Goal: Use online tool/utility: Use online tool/utility

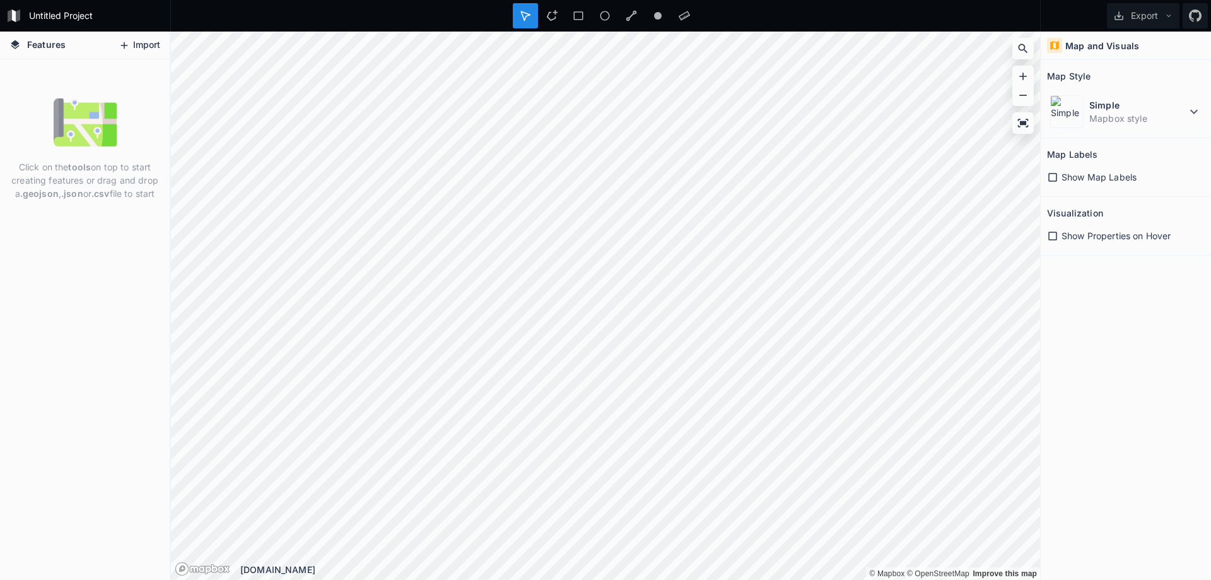
click at [135, 45] on button "Import" at bounding box center [139, 45] width 54 height 20
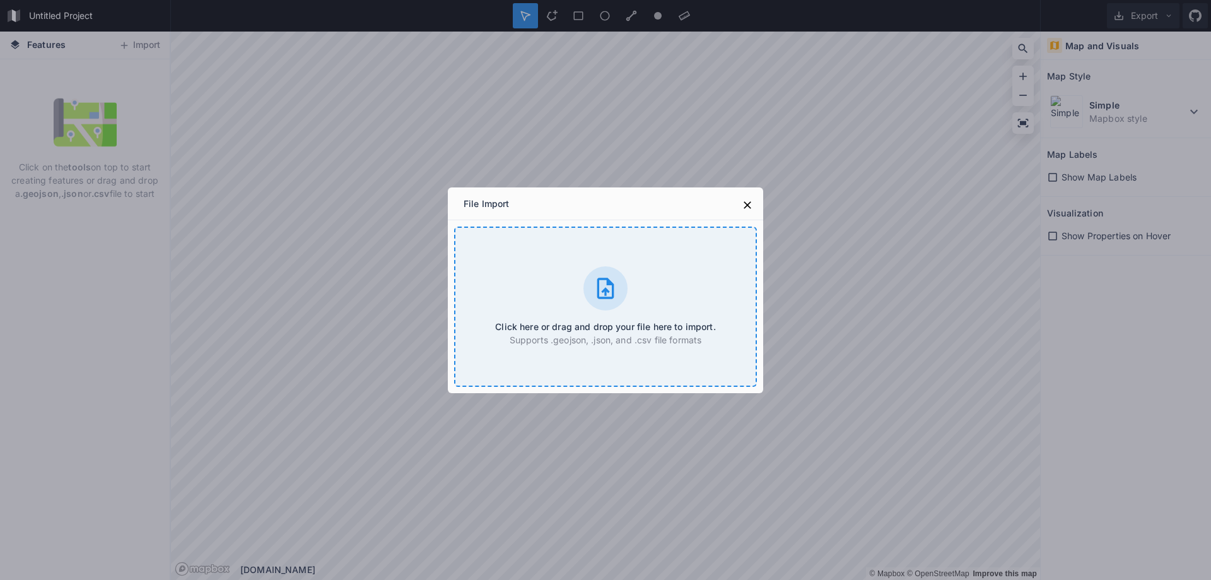
click at [619, 300] on div at bounding box center [606, 288] width 44 height 44
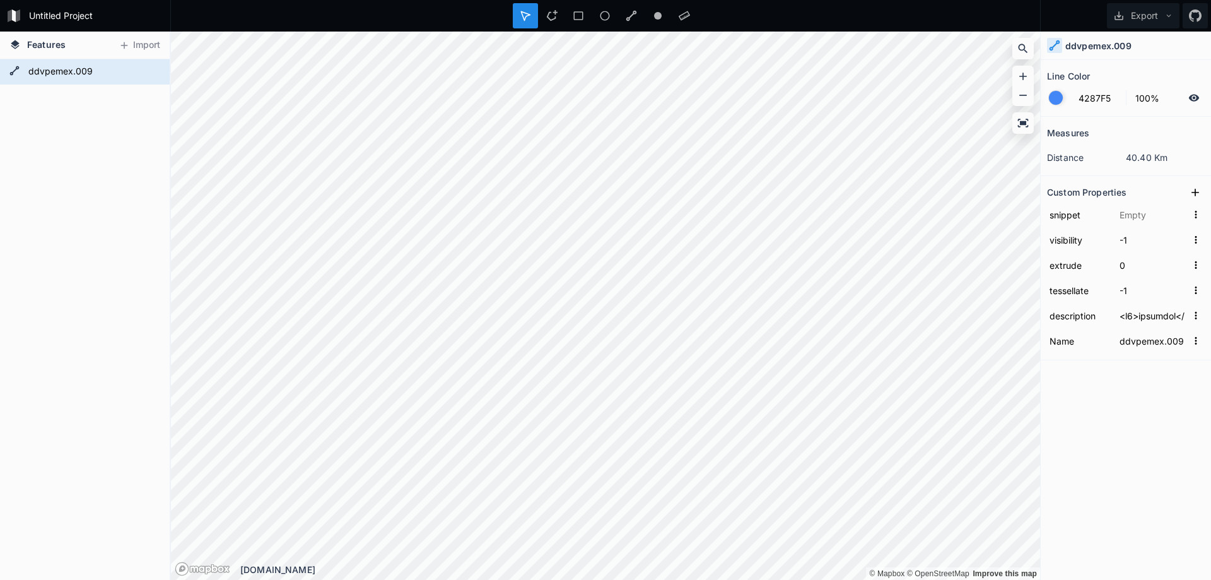
click at [1076, 49] on h4 "ddvpemex.009" at bounding box center [1099, 45] width 66 height 13
click at [65, 68] on form "ddvpemex.009" at bounding box center [84, 71] width 118 height 19
click at [68, 50] on h4 "Features" at bounding box center [37, 45] width 69 height 27
click at [676, 19] on div at bounding box center [684, 15] width 25 height 25
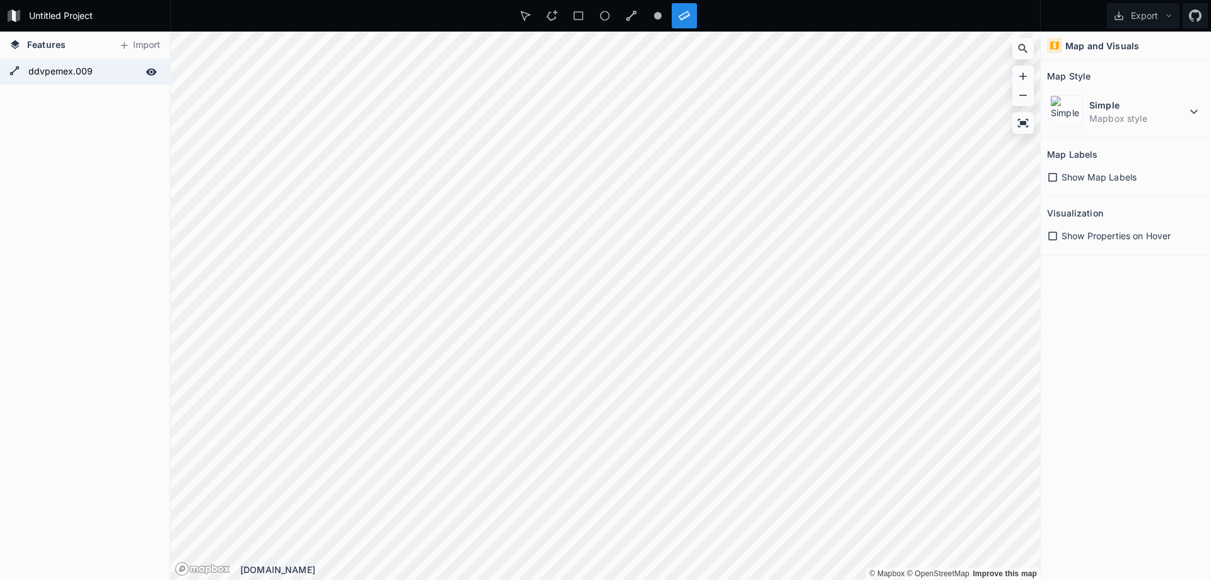
click at [153, 70] on icon at bounding box center [151, 71] width 11 height 7
click at [153, 70] on icon at bounding box center [151, 72] width 10 height 9
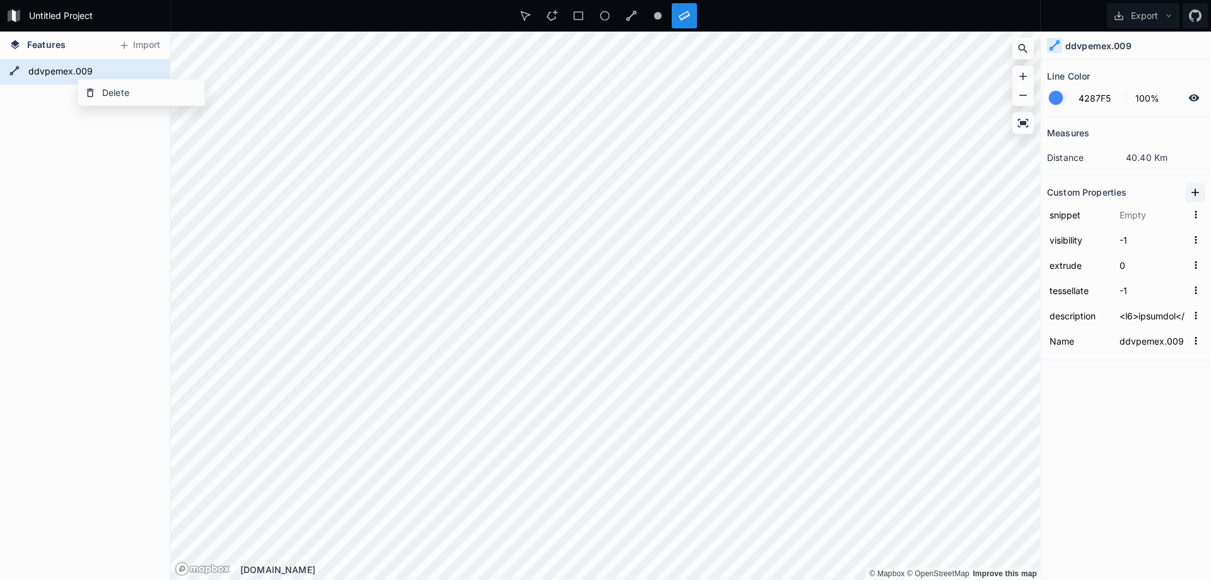
click at [1196, 187] on icon at bounding box center [1195, 192] width 13 height 13
click at [1194, 196] on icon at bounding box center [1195, 192] width 13 height 13
click at [1183, 367] on input "text" at bounding box center [1152, 365] width 70 height 19
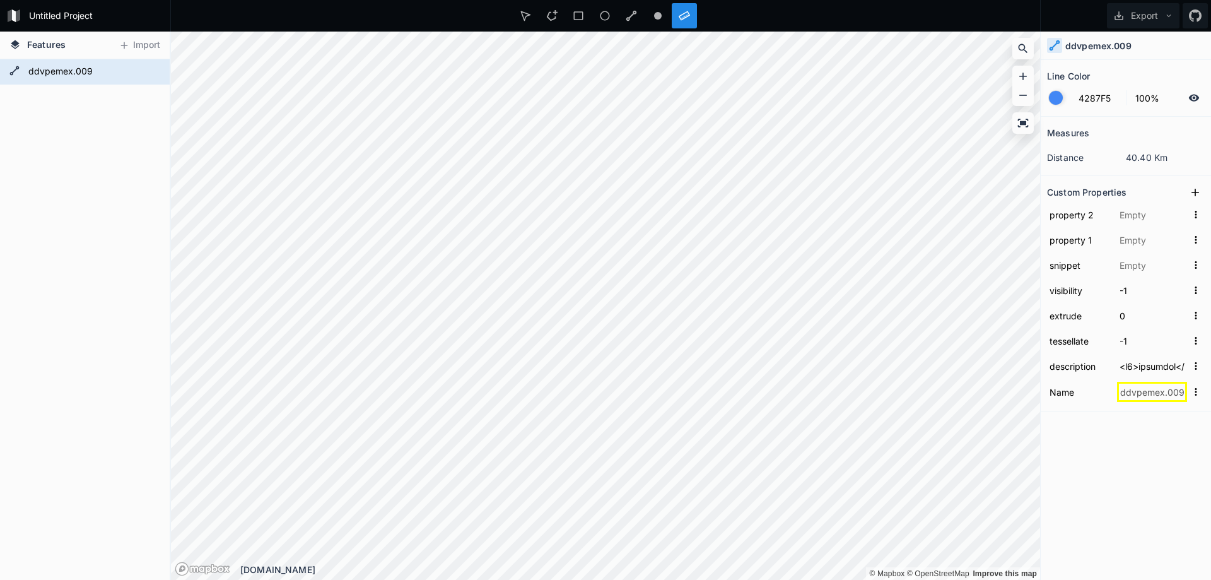
click at [1153, 433] on div "Measures distance 40.40 Km Custom Properties property 2 property 1 snippet visi…" at bounding box center [1126, 317] width 170 height 400
click at [1095, 124] on div "Measures" at bounding box center [1126, 133] width 158 height 20
click at [1175, 8] on button "Export" at bounding box center [1143, 15] width 73 height 25
click at [686, 14] on icon at bounding box center [684, 15] width 11 height 11
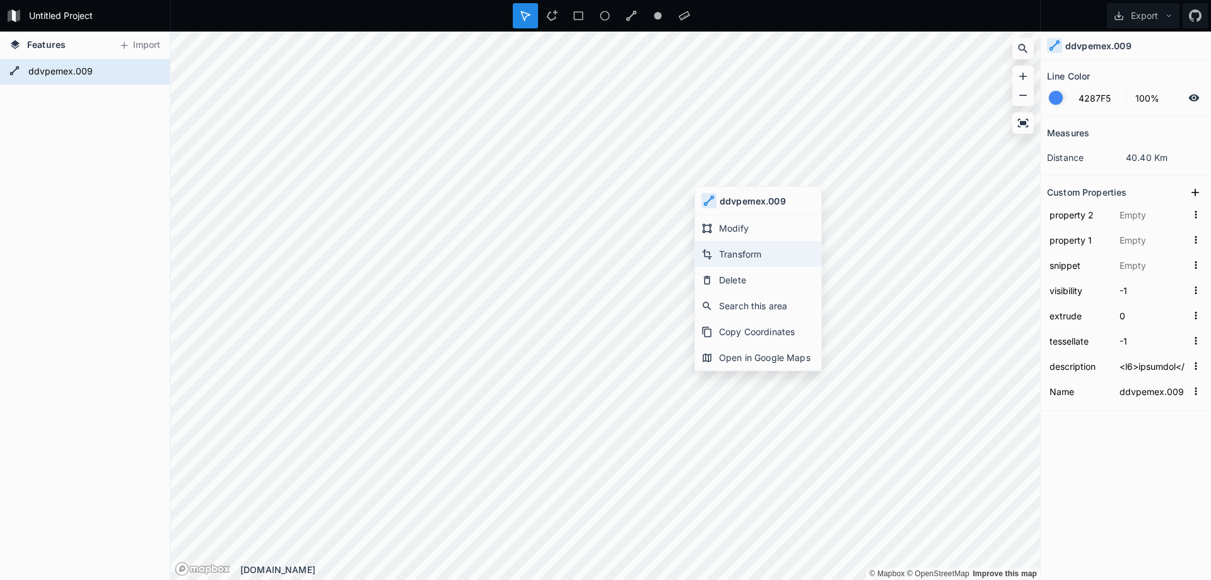
click at [755, 259] on div "Transform" at bounding box center [758, 254] width 126 height 26
type input "<h4>ddvpemex</h4><ul class="textattributes"> <li><strong><span class="atr-name"…"
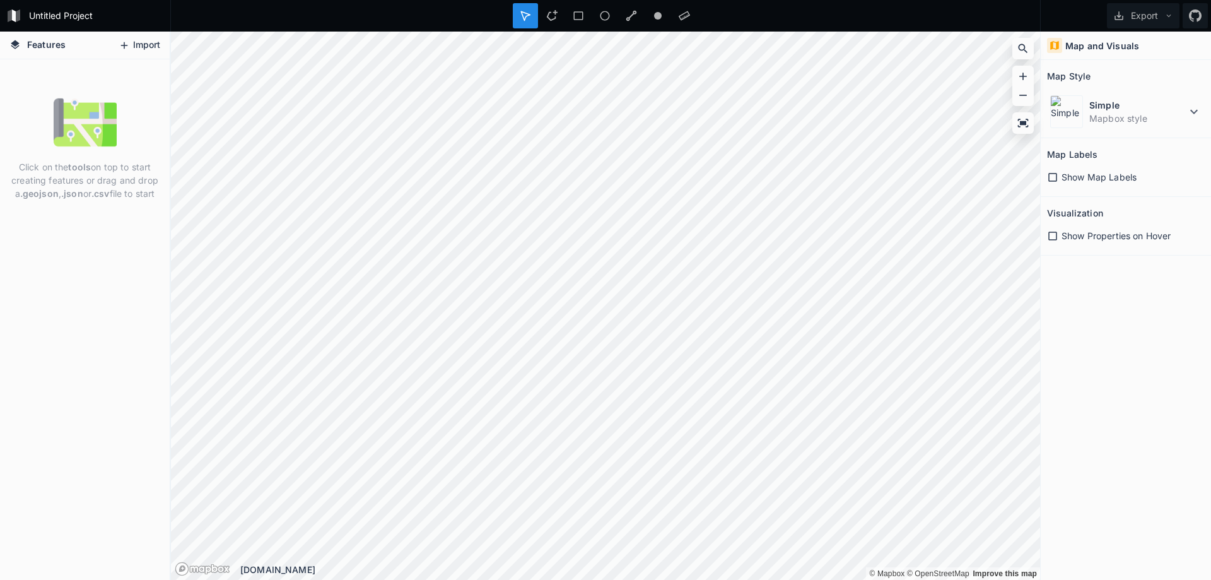
click at [151, 52] on button "Import" at bounding box center [139, 45] width 54 height 20
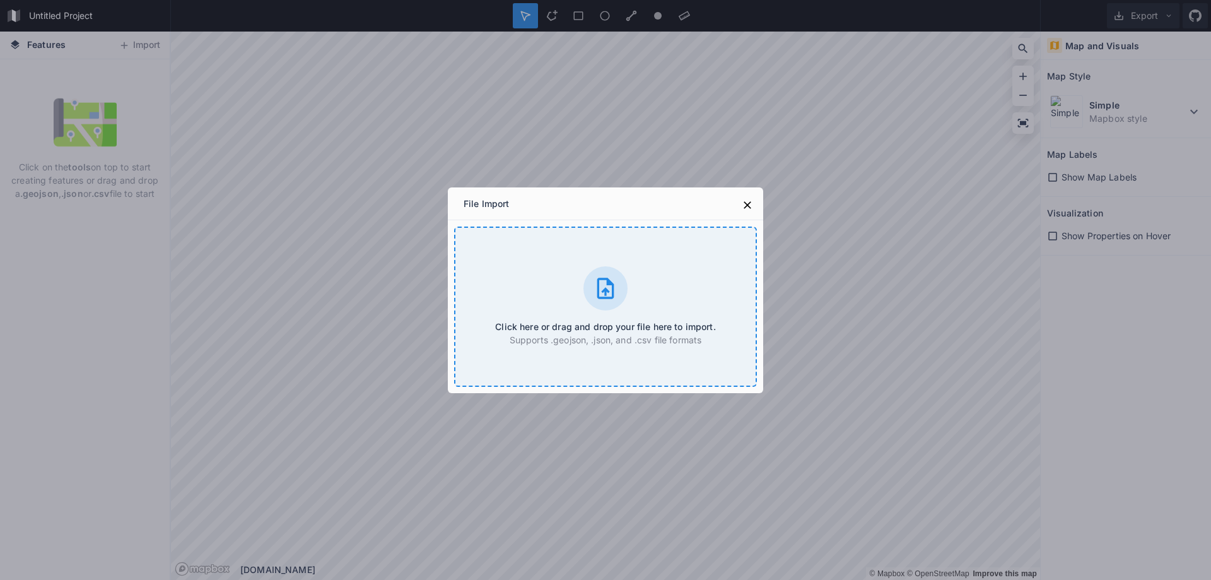
click at [586, 304] on div "Click here or drag and drop your file here to import. Supports .geojson, .json,…" at bounding box center [605, 307] width 303 height 160
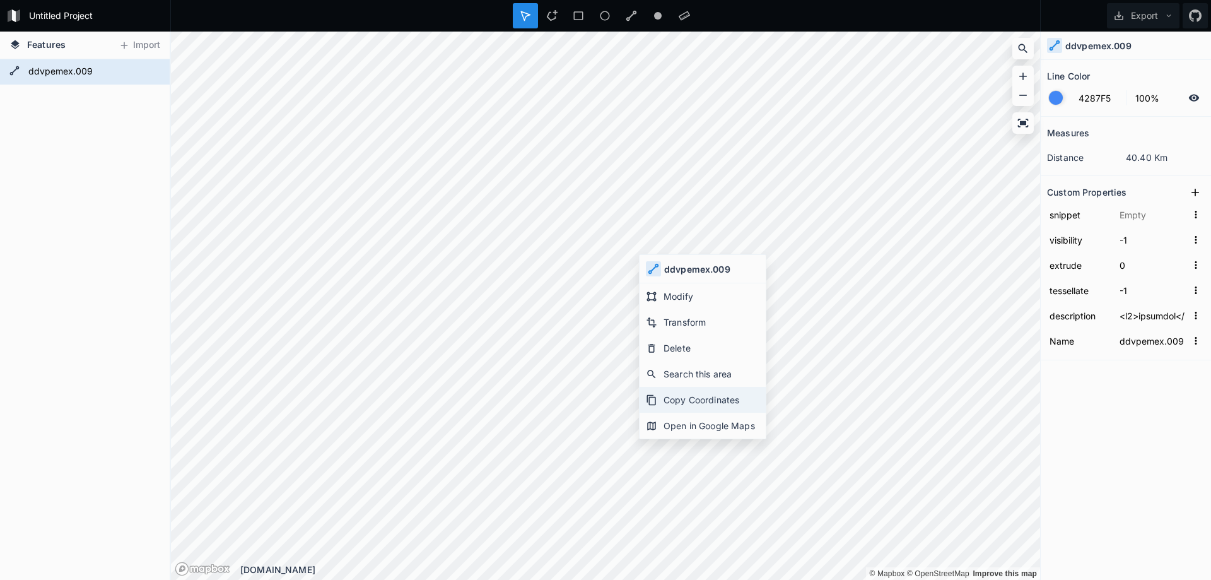
click at [704, 400] on div "Copy Coordinates" at bounding box center [703, 400] width 126 height 26
click at [705, 456] on div "Open in Google Maps" at bounding box center [703, 454] width 126 height 26
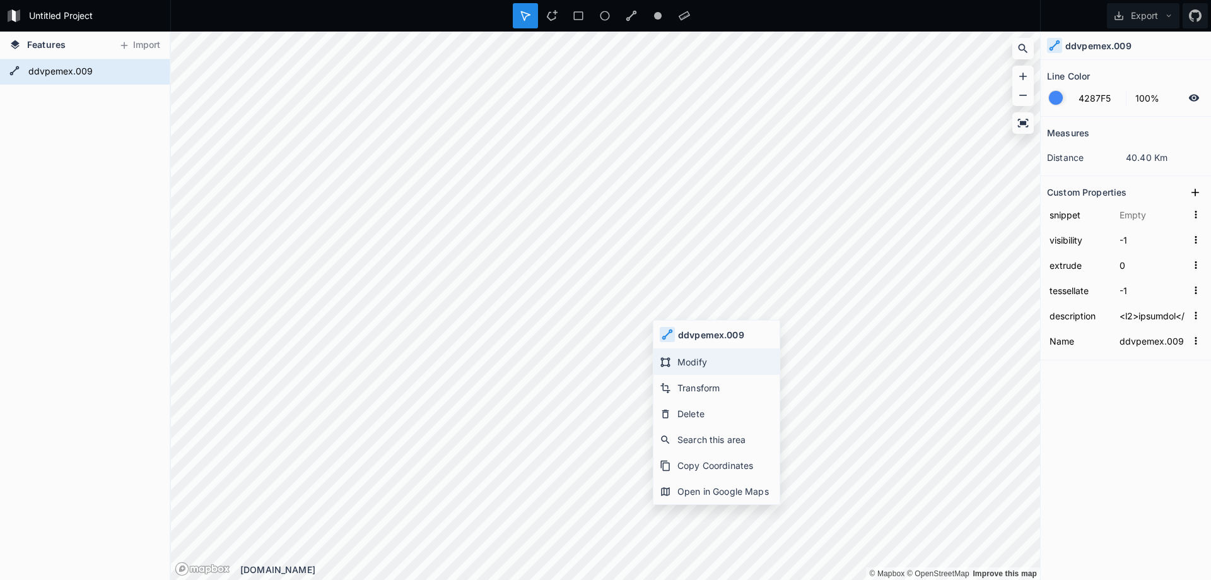
click at [700, 360] on div "Modify" at bounding box center [717, 362] width 126 height 26
